Goal: Task Accomplishment & Management: Manage account settings

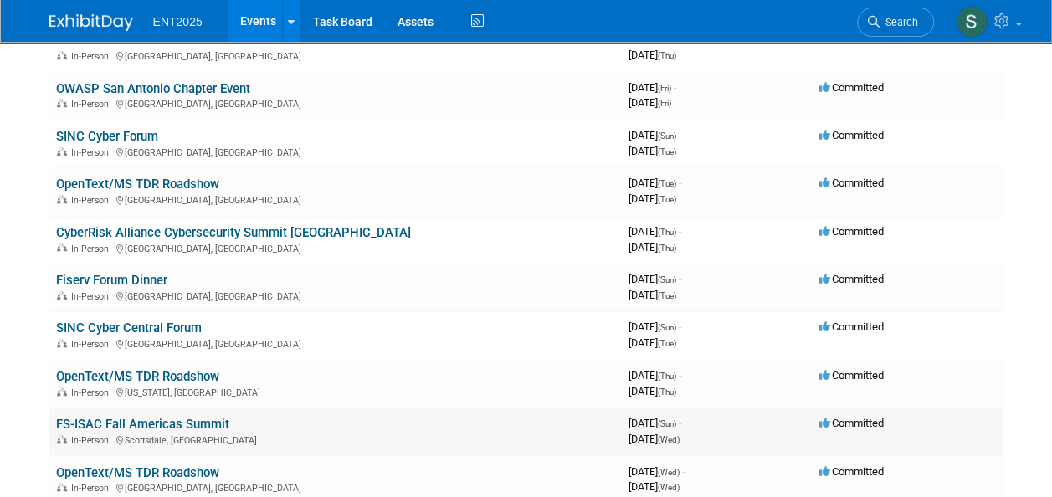
scroll to position [578, 0]
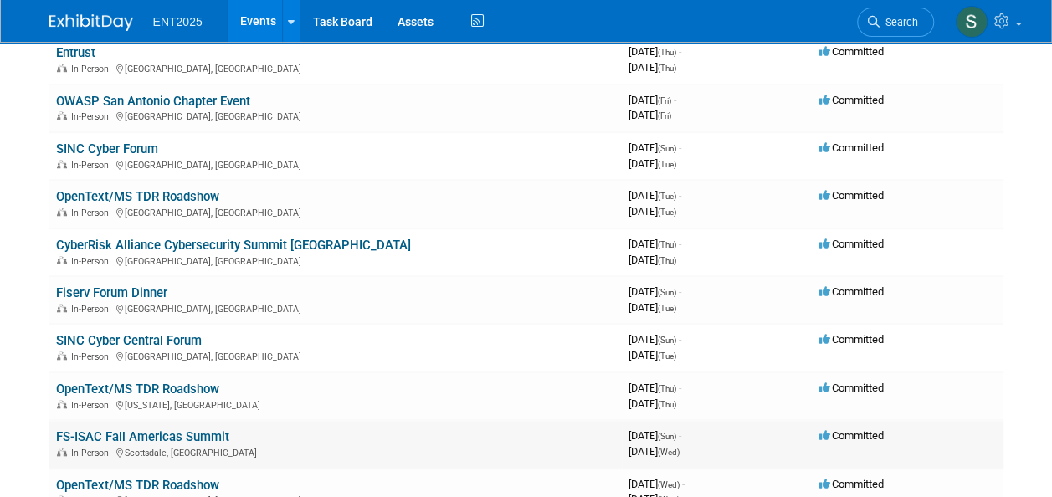
click at [133, 434] on link "FS-ISAC Fall Americas Summit" at bounding box center [142, 437] width 173 height 15
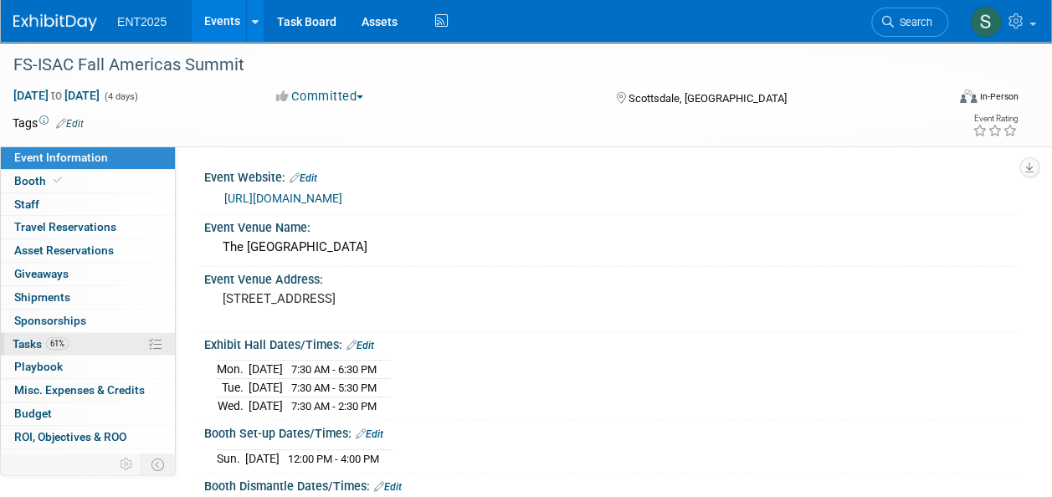
click at [23, 343] on span "Tasks 61%" at bounding box center [41, 343] width 56 height 13
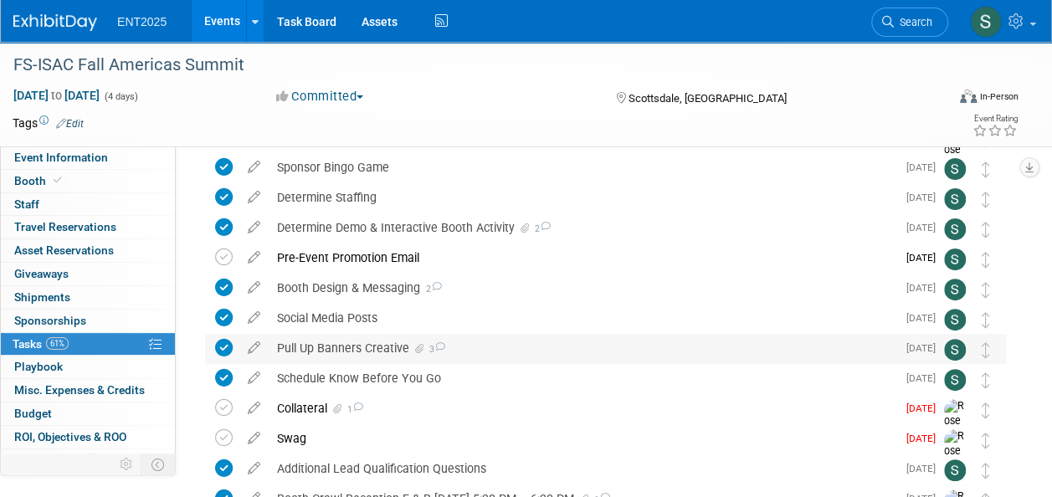
scroll to position [127, 0]
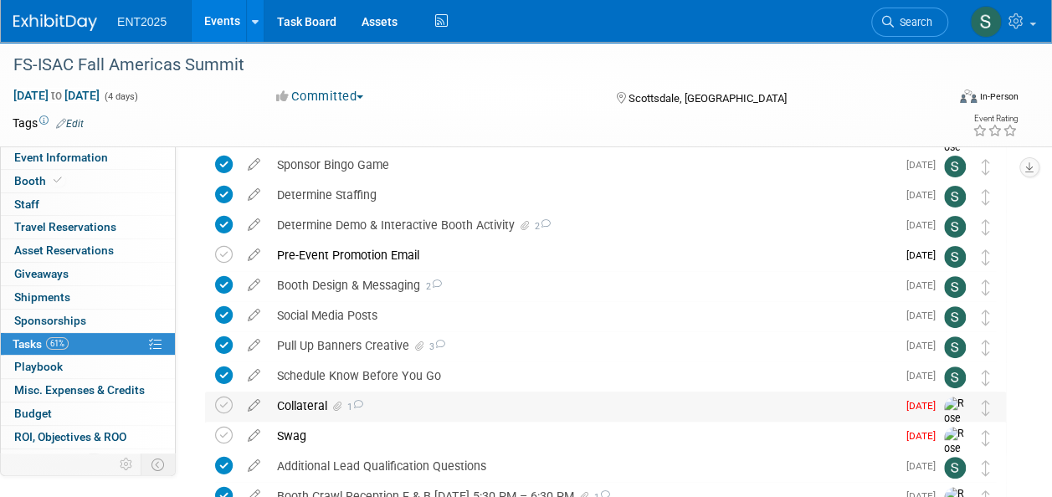
click at [301, 404] on div "Collateral 1" at bounding box center [583, 406] width 628 height 28
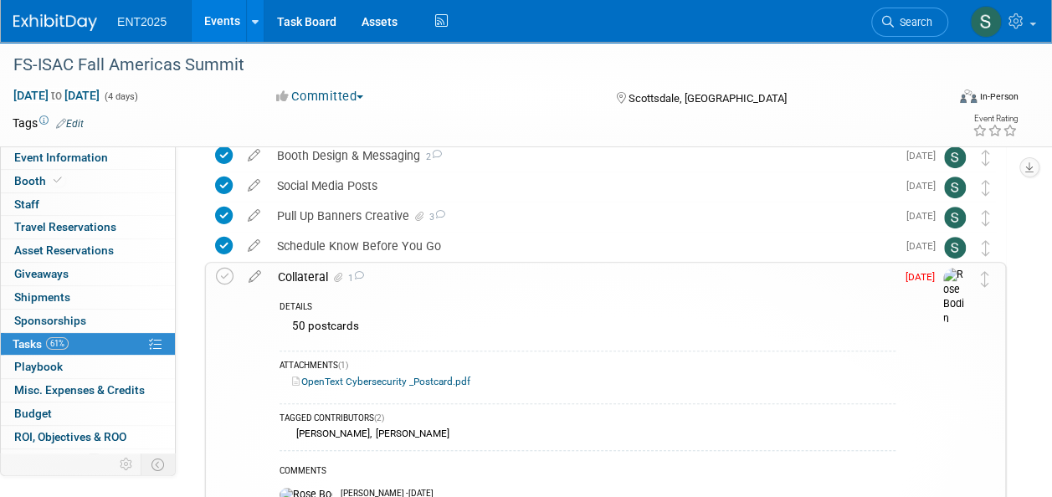
scroll to position [255, 0]
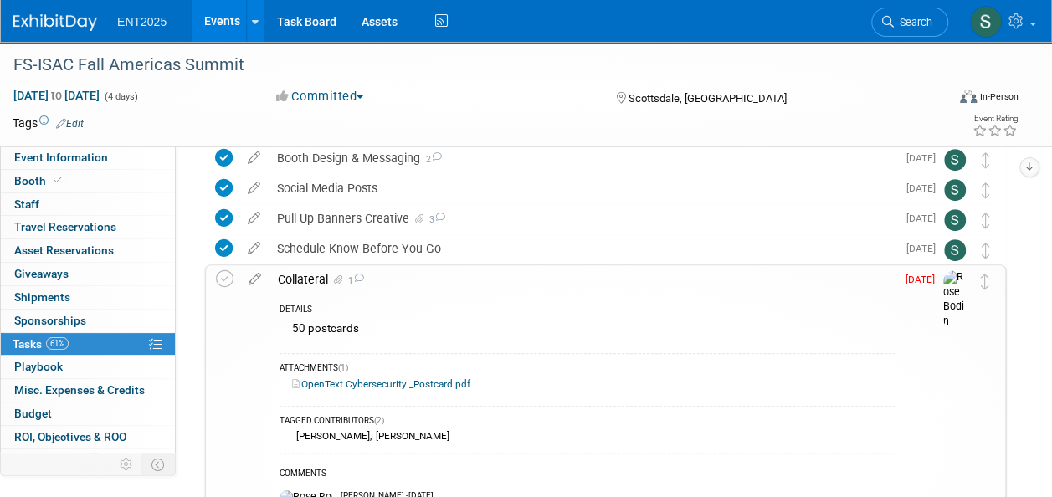
click at [370, 382] on link "OpenText Cybersecurity _Postcard.pdf" at bounding box center [381, 384] width 178 height 12
click at [300, 285] on div "Collateral 1" at bounding box center [583, 279] width 626 height 28
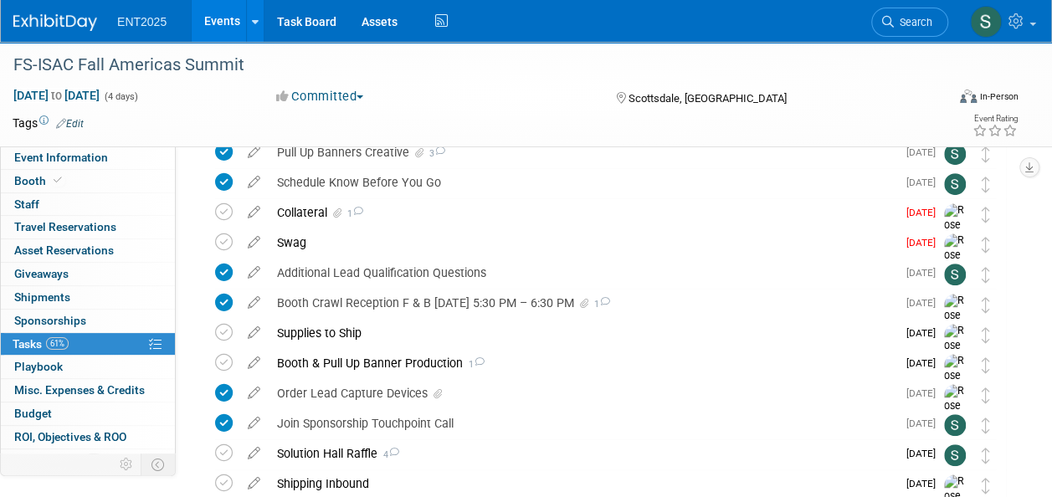
scroll to position [0, 0]
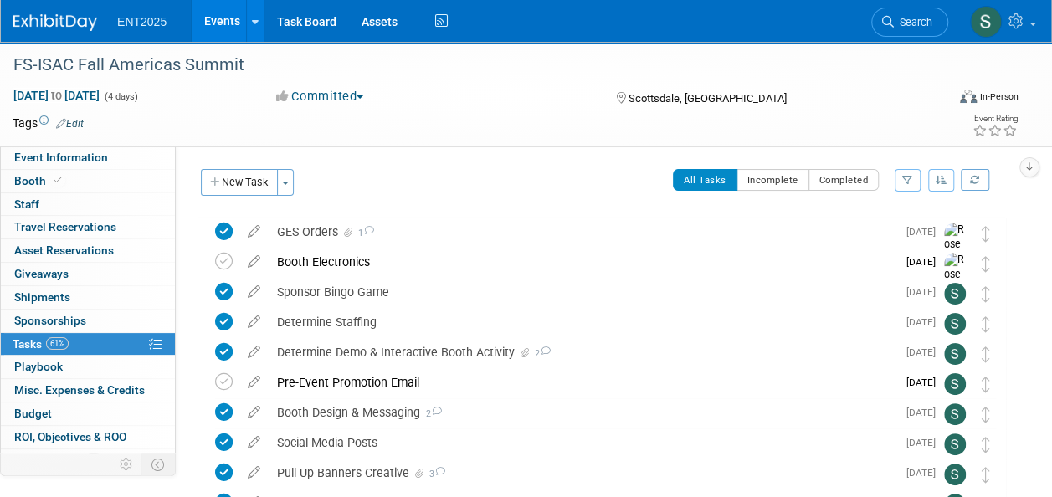
click at [217, 18] on link "Events" at bounding box center [222, 21] width 61 height 42
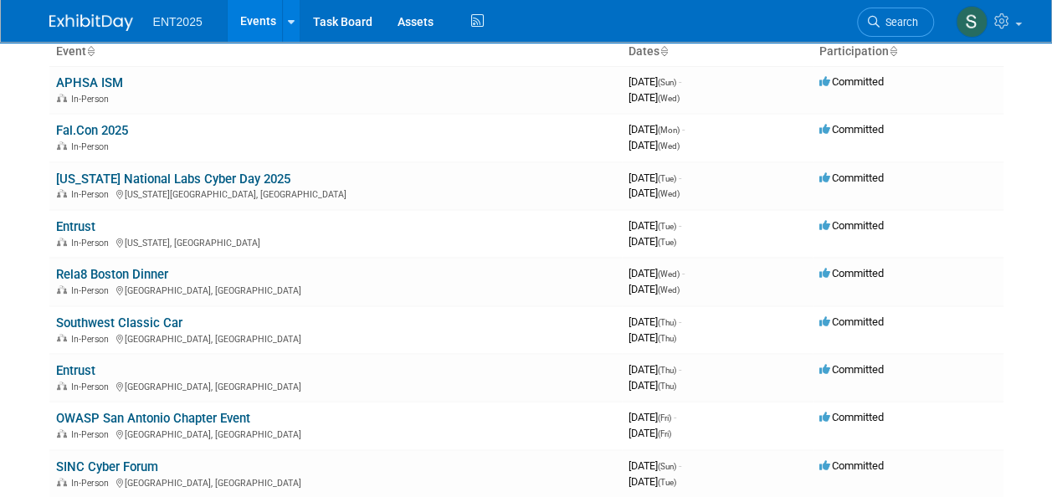
scroll to position [193, 0]
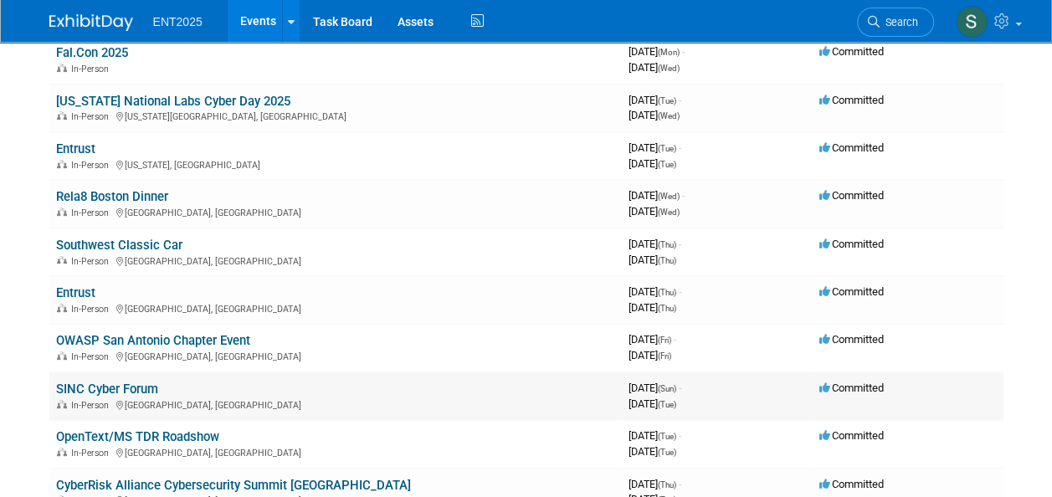
click at [90, 387] on link "SINC Cyber Forum" at bounding box center [107, 389] width 102 height 15
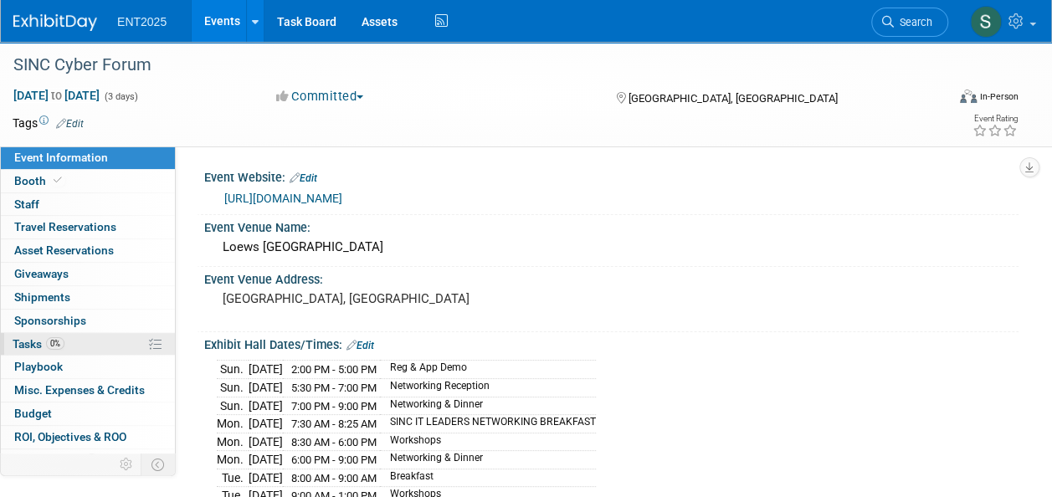
click at [24, 343] on span "Tasks 0%" at bounding box center [39, 343] width 52 height 13
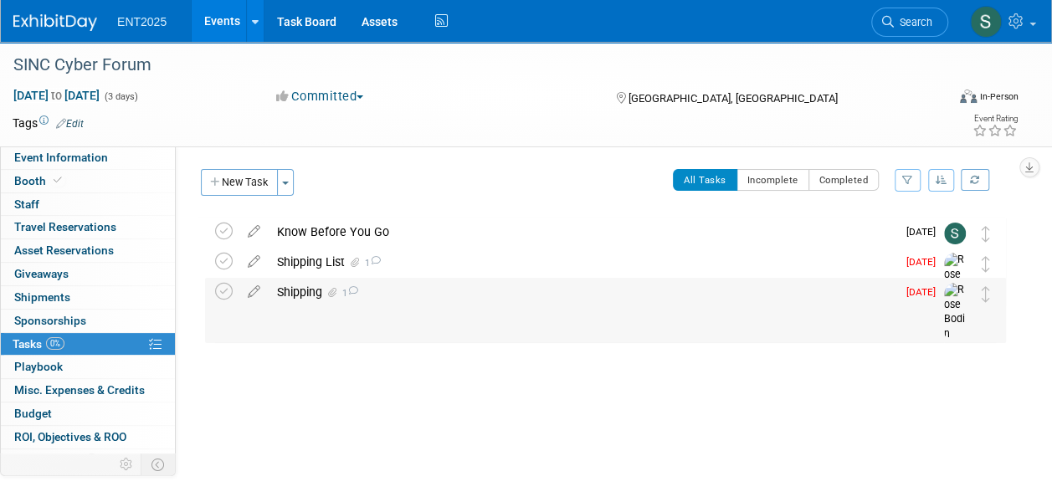
click at [296, 290] on div "Shipping 1" at bounding box center [583, 292] width 628 height 28
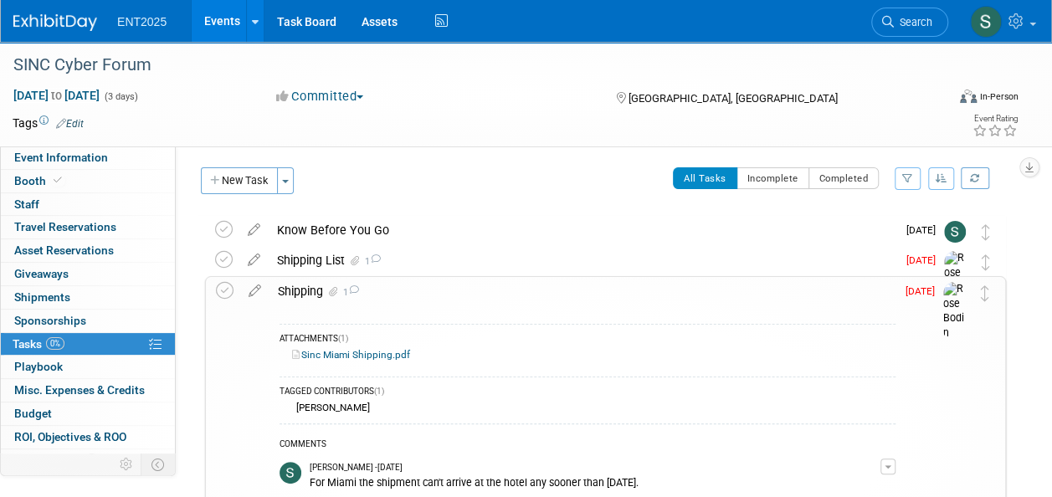
scroll to position [1, 0]
click at [293, 289] on div "Shipping 1" at bounding box center [583, 292] width 626 height 28
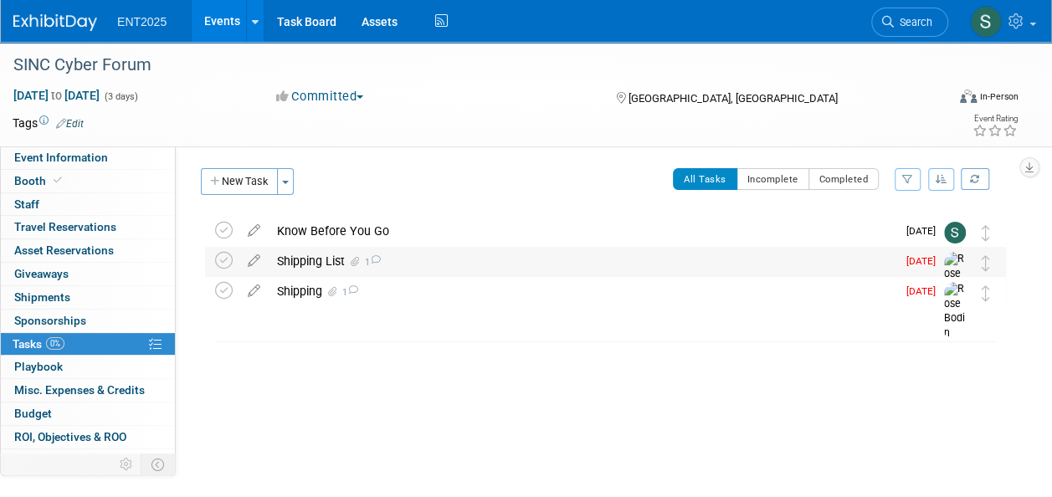
click at [308, 266] on div "Shipping List 1" at bounding box center [583, 261] width 628 height 28
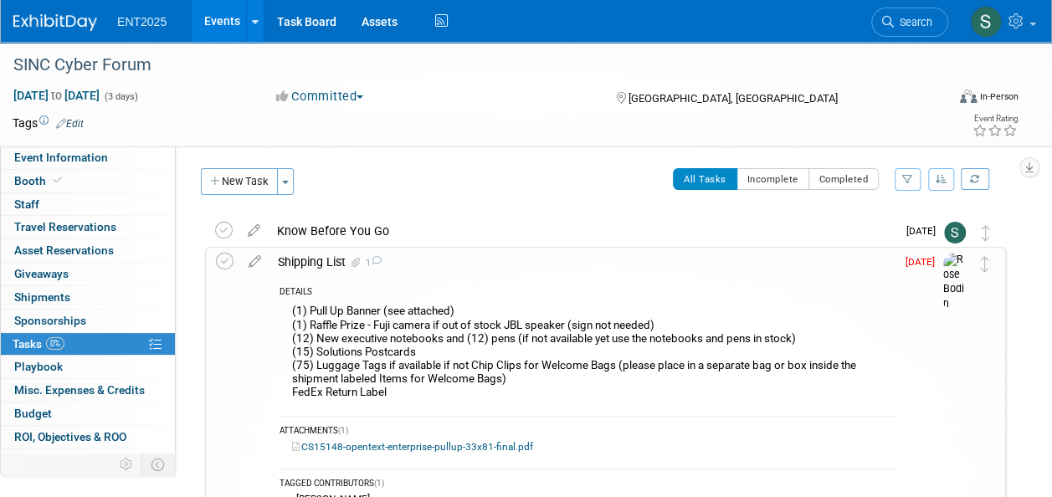
click at [302, 256] on div "Shipping List 1" at bounding box center [583, 262] width 626 height 28
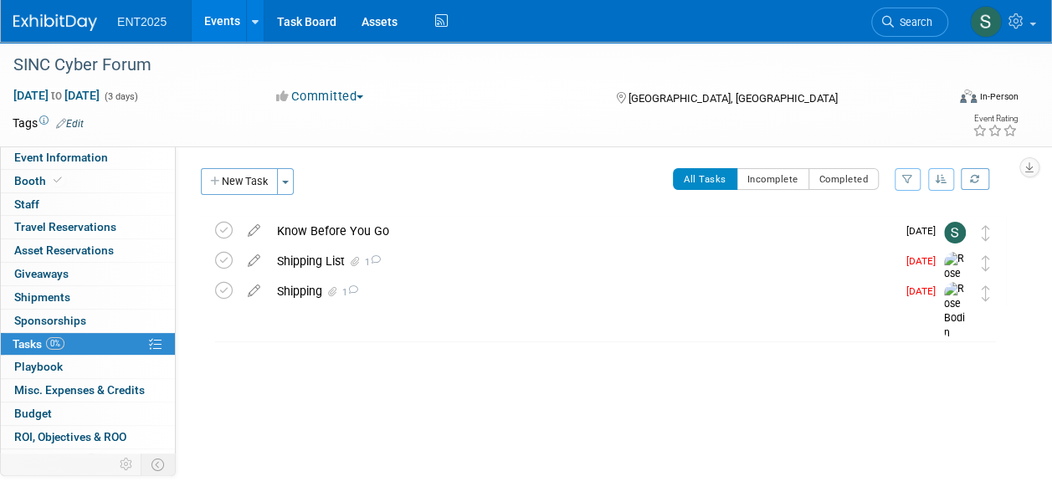
click at [224, 28] on link "Events" at bounding box center [222, 21] width 61 height 42
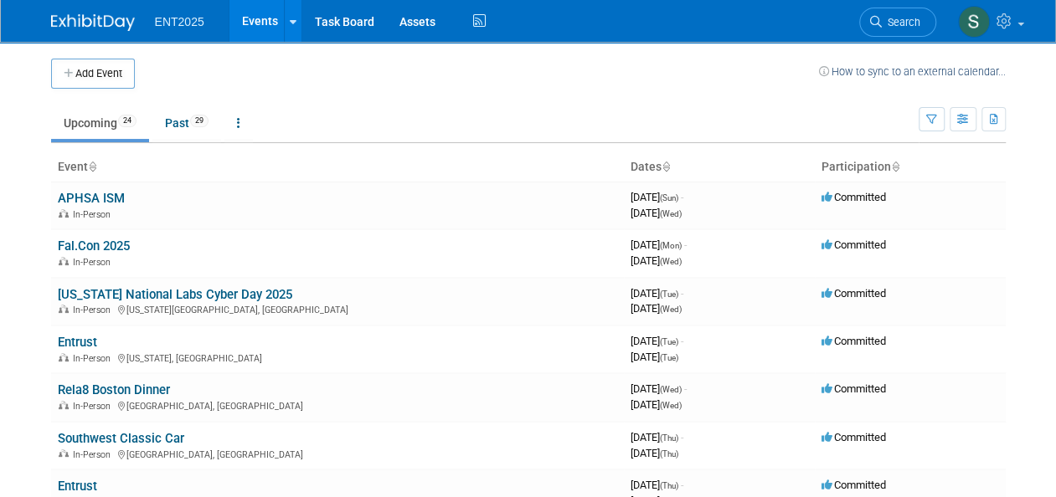
click at [107, 439] on link "Southwest Classic Car" at bounding box center [121, 438] width 126 height 15
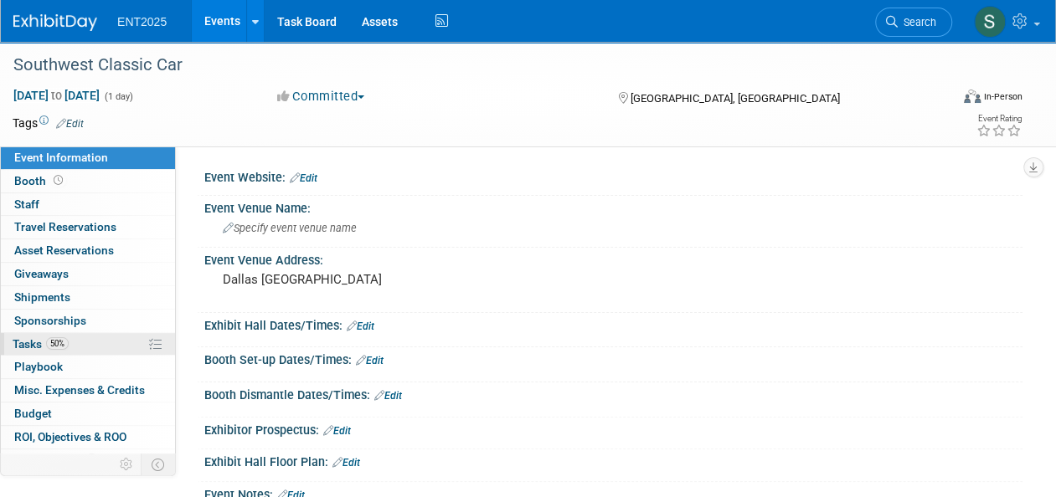
click at [48, 343] on span "50%" at bounding box center [57, 343] width 23 height 13
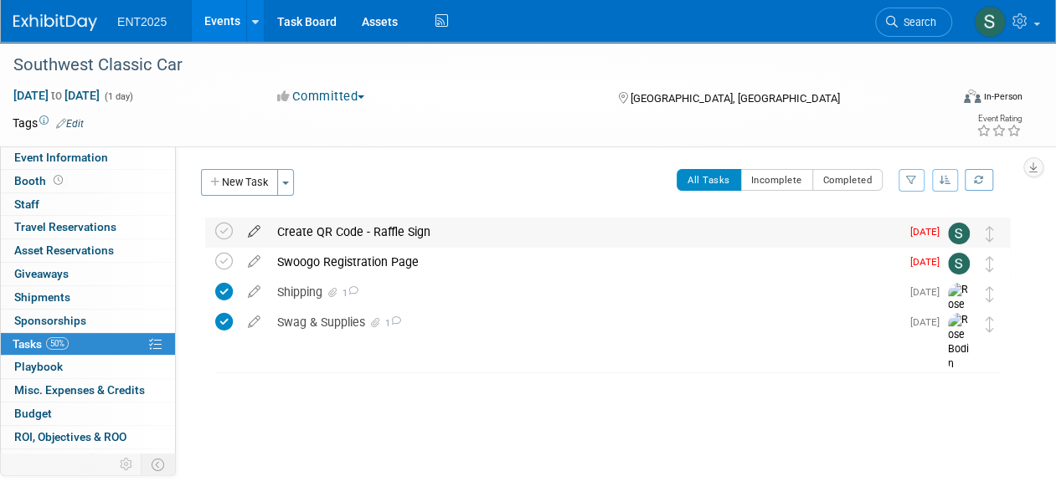
click at [254, 231] on icon at bounding box center [253, 228] width 29 height 21
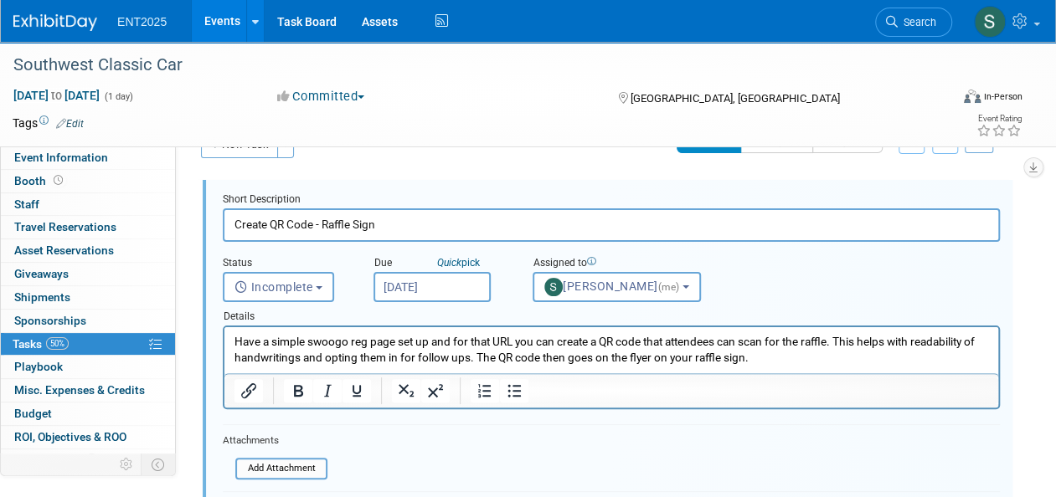
scroll to position [40, 0]
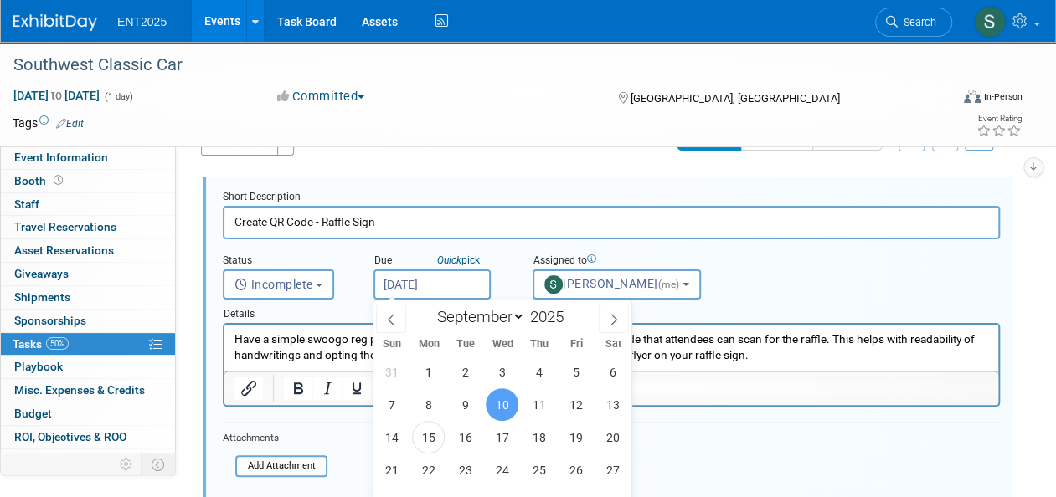
click at [415, 281] on input "[DATE]" at bounding box center [431, 285] width 117 height 30
click at [474, 435] on span "16" at bounding box center [465, 437] width 33 height 33
type input "Sep 16, 2025"
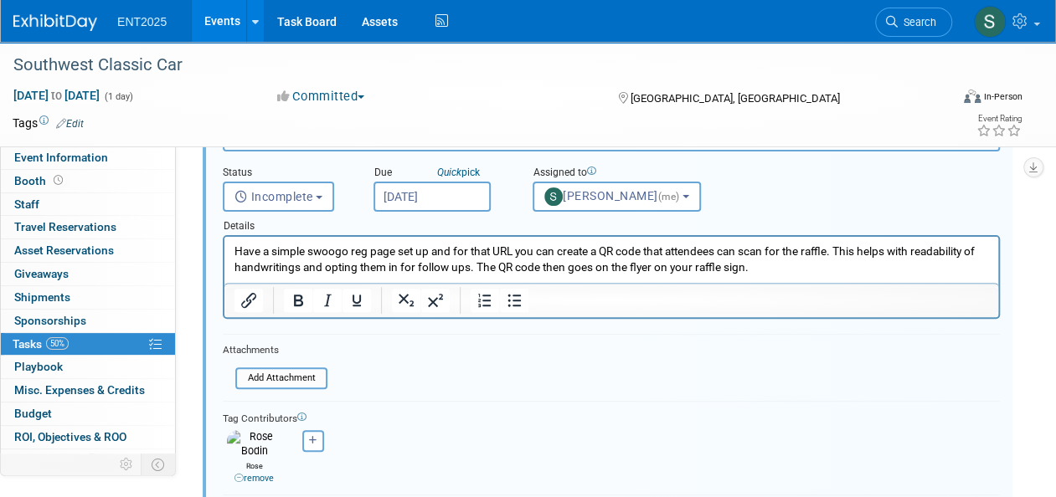
scroll to position [224, 0]
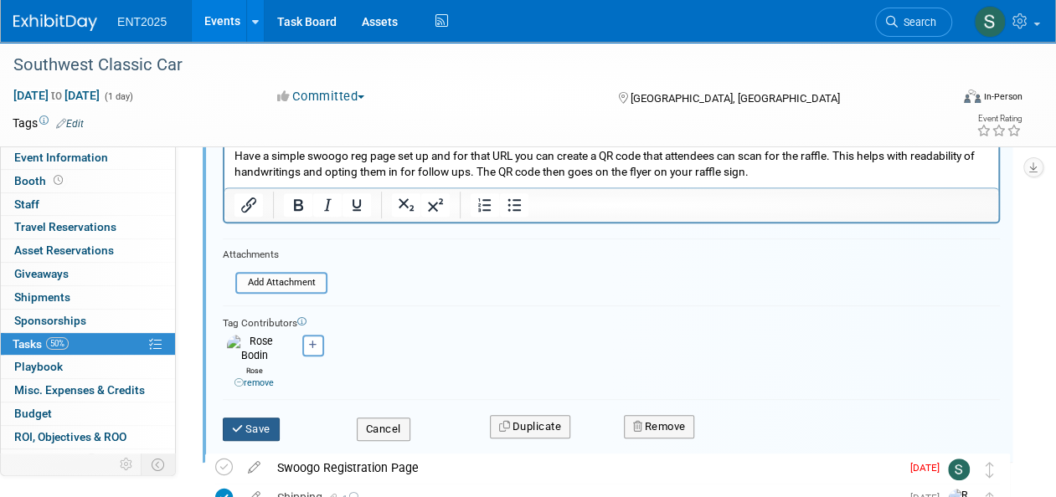
click at [269, 421] on button "Save" at bounding box center [251, 429] width 57 height 23
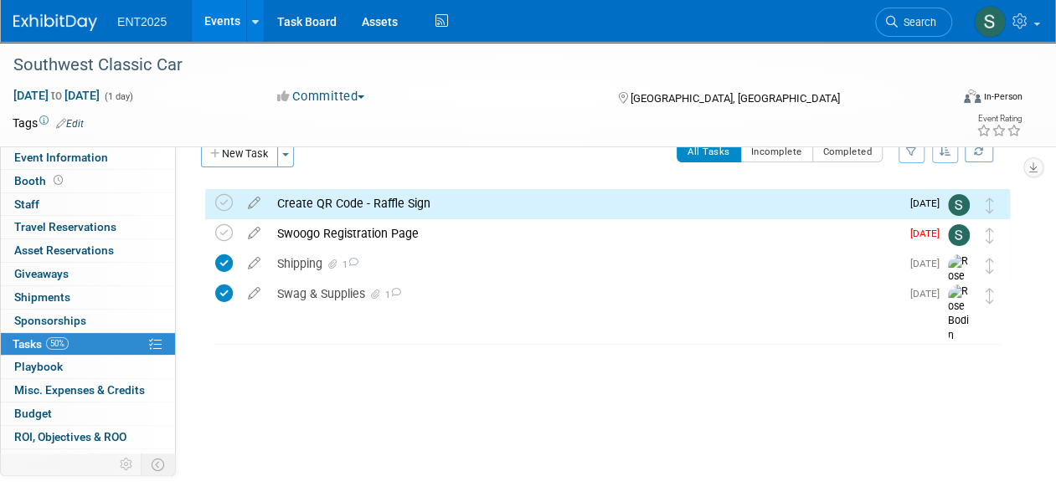
scroll to position [0, 0]
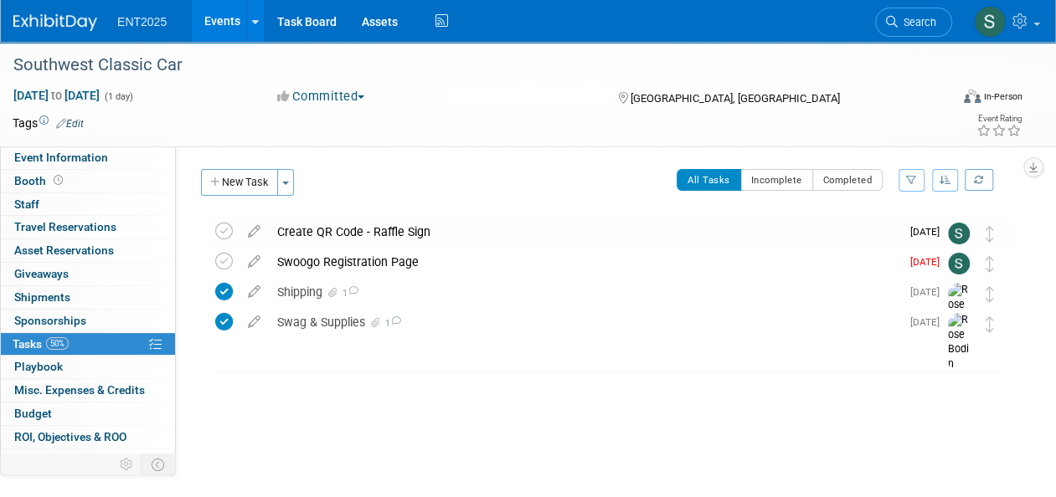
click at [255, 261] on icon at bounding box center [253, 258] width 29 height 21
select select "8"
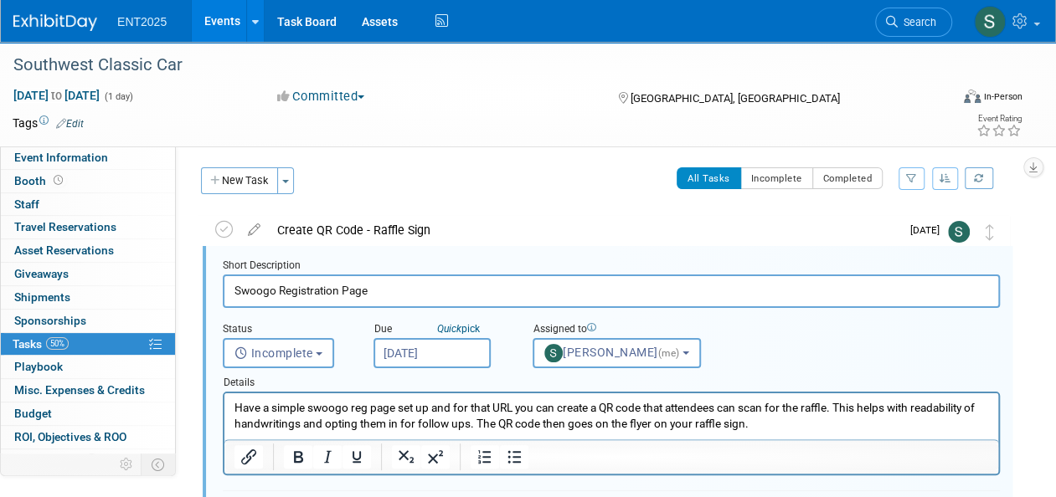
scroll to position [2, 0]
click at [450, 353] on input "Sep 10, 2025" at bounding box center [431, 353] width 117 height 30
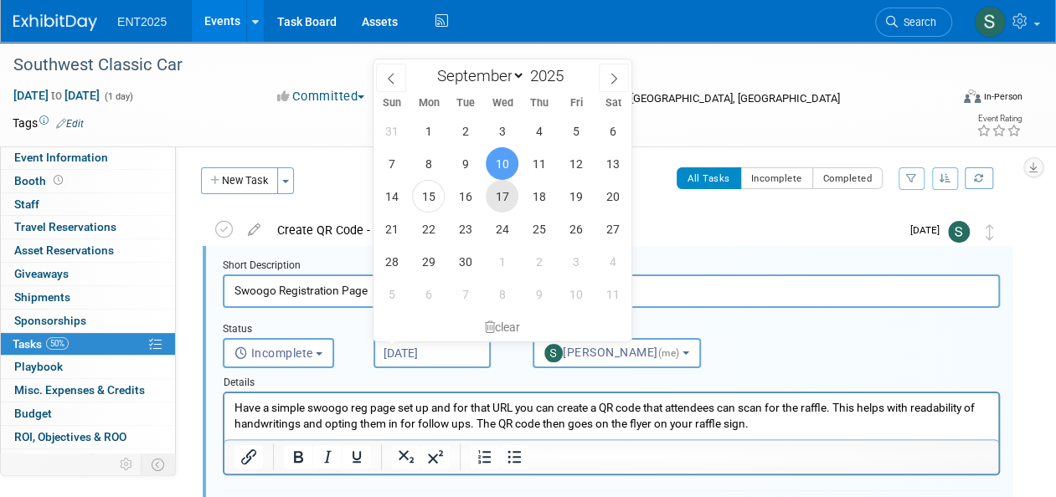
click at [495, 198] on span "17" at bounding box center [502, 196] width 33 height 33
type input "Sep 17, 2025"
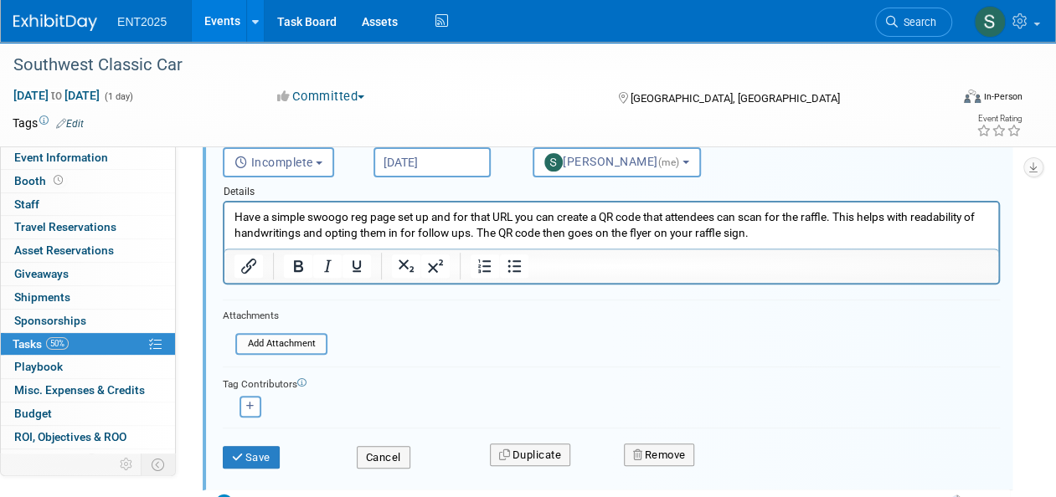
scroll to position [214, 0]
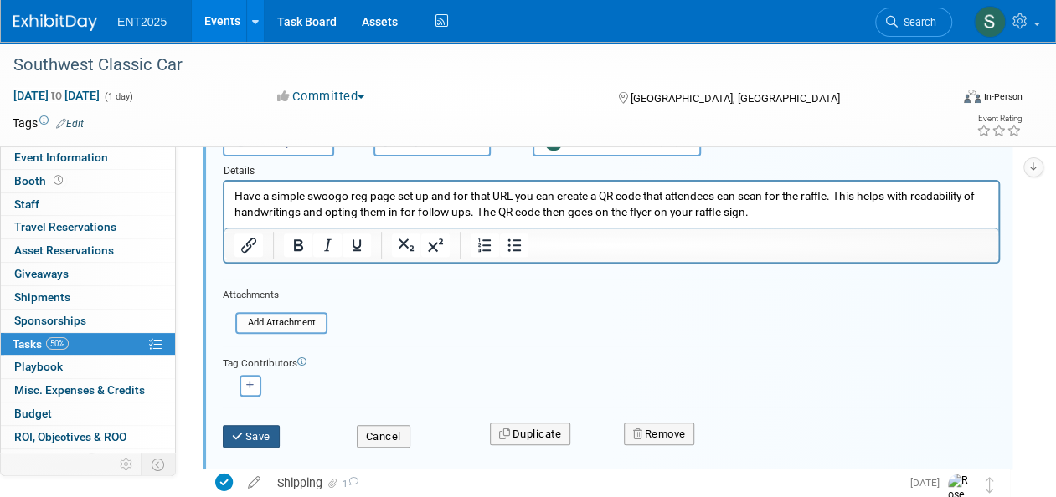
click at [256, 434] on button "Save" at bounding box center [251, 436] width 57 height 23
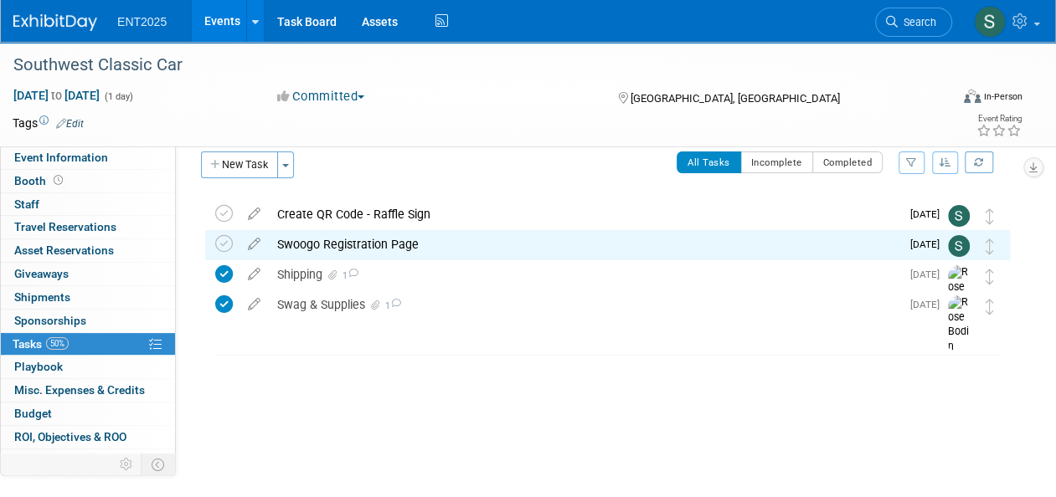
scroll to position [0, 0]
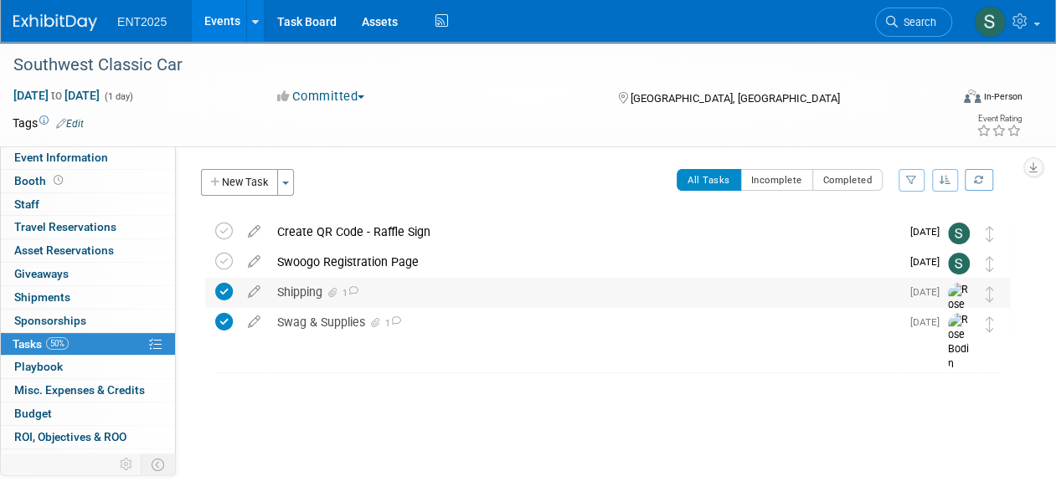
click at [280, 291] on div "Shipping 1" at bounding box center [584, 292] width 631 height 28
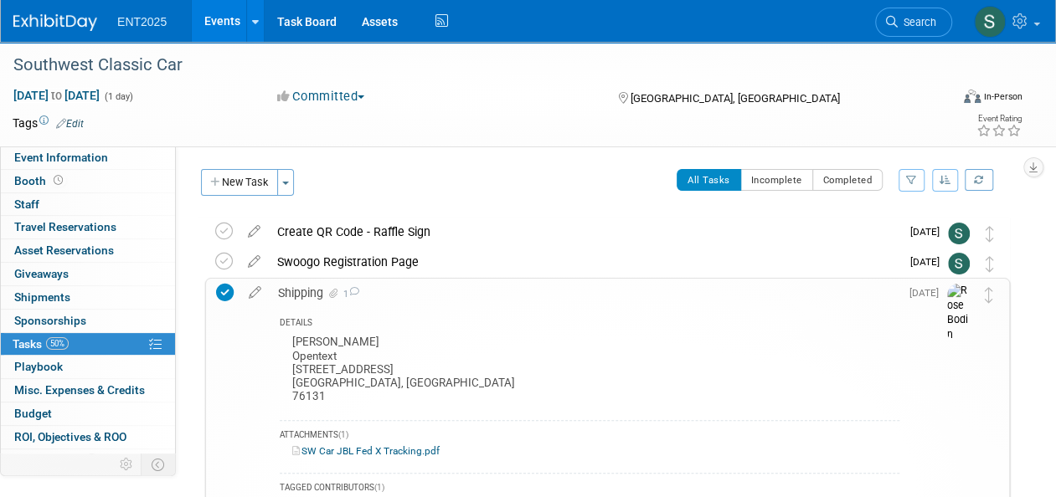
click at [301, 291] on div "Shipping 1" at bounding box center [585, 293] width 630 height 28
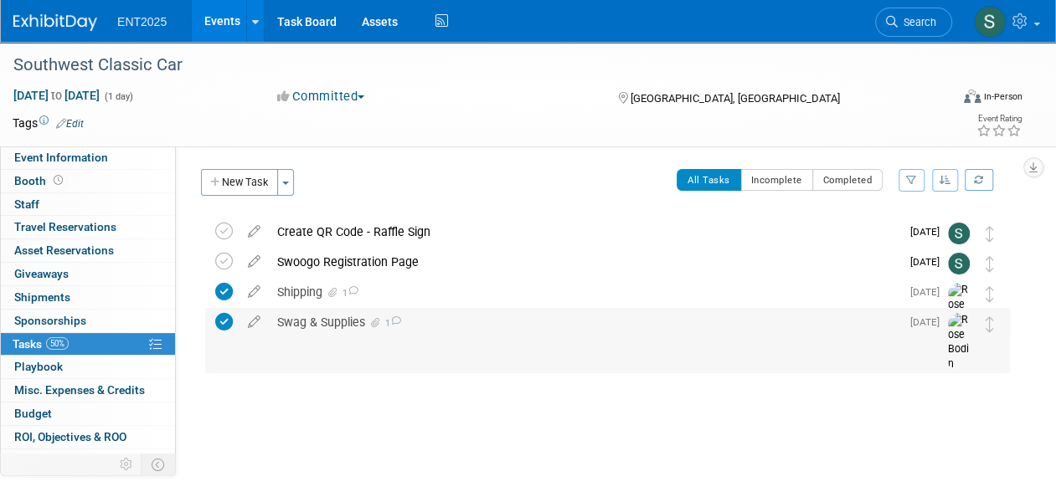
click at [316, 323] on div "Swag & Supplies 1" at bounding box center [584, 322] width 631 height 28
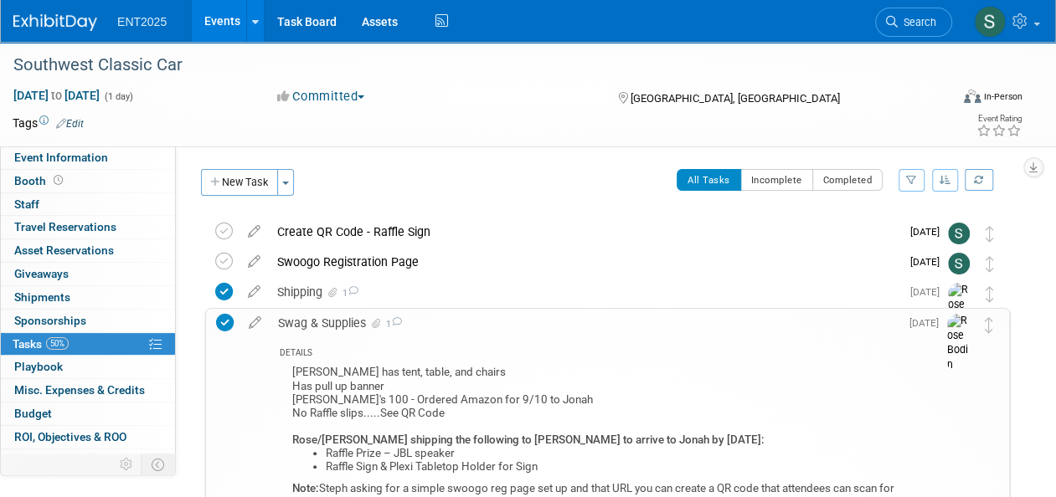
click at [338, 323] on div "Swag & Supplies 1" at bounding box center [585, 323] width 630 height 28
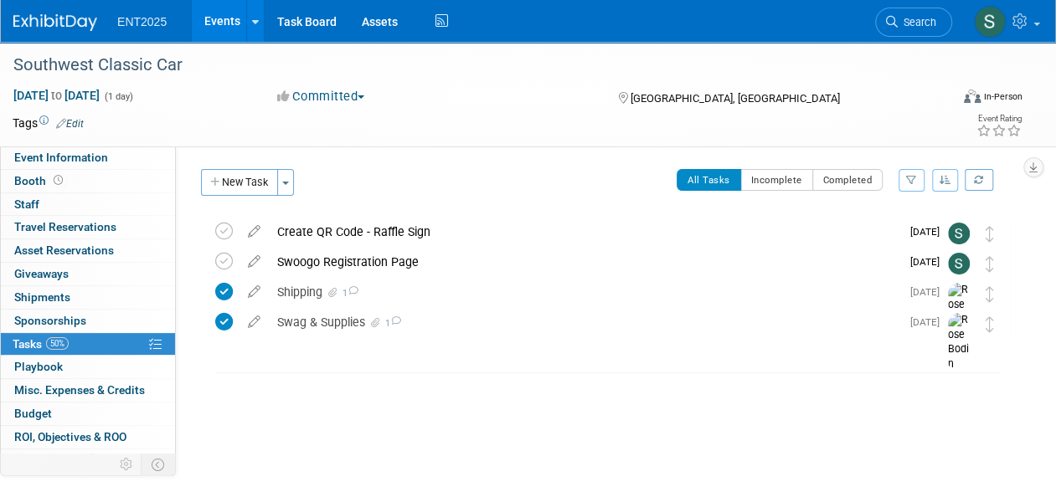
click at [221, 23] on link "Events" at bounding box center [222, 21] width 61 height 42
